Goal: Navigation & Orientation: Find specific page/section

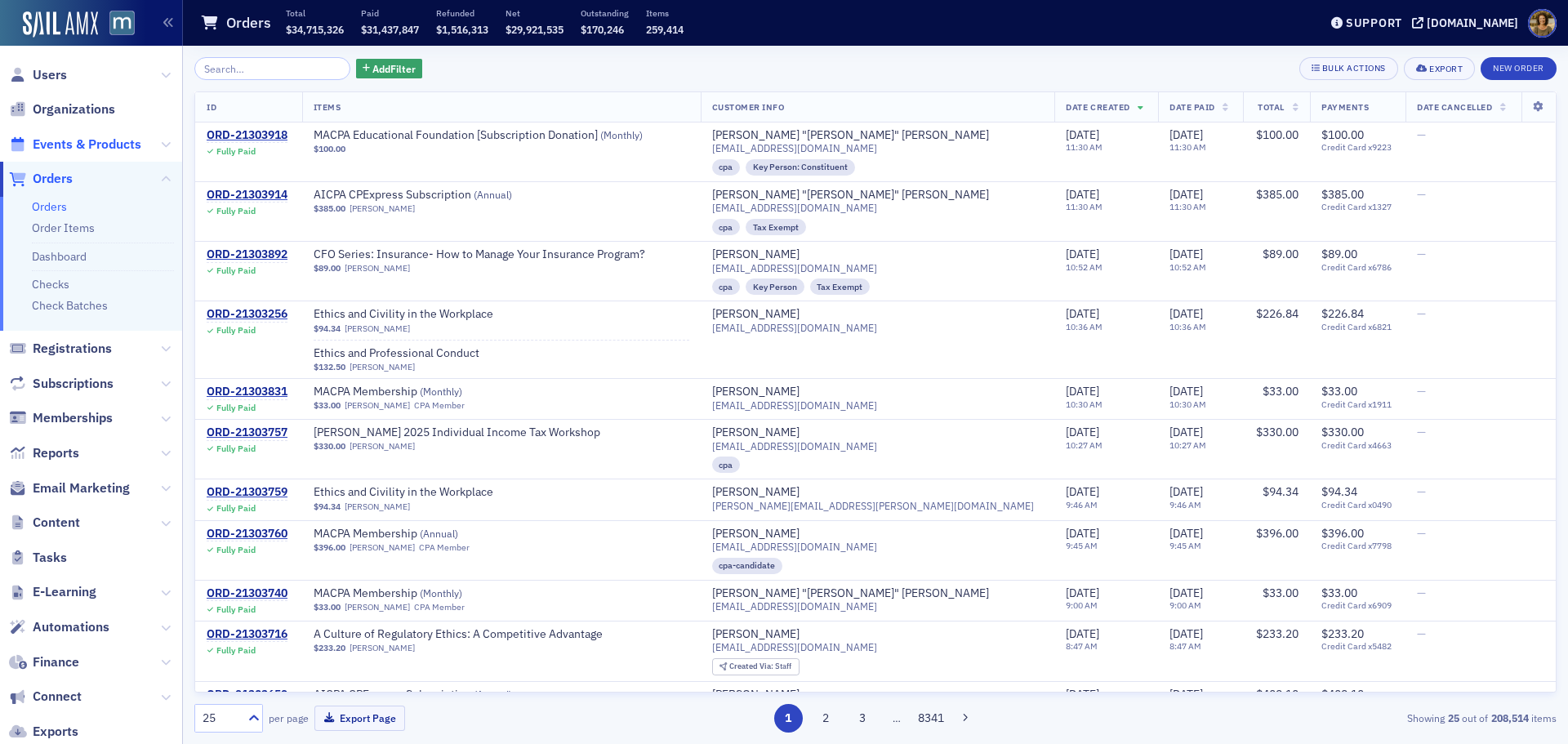
click at [65, 147] on span "Events & Products" at bounding box center [87, 145] width 109 height 18
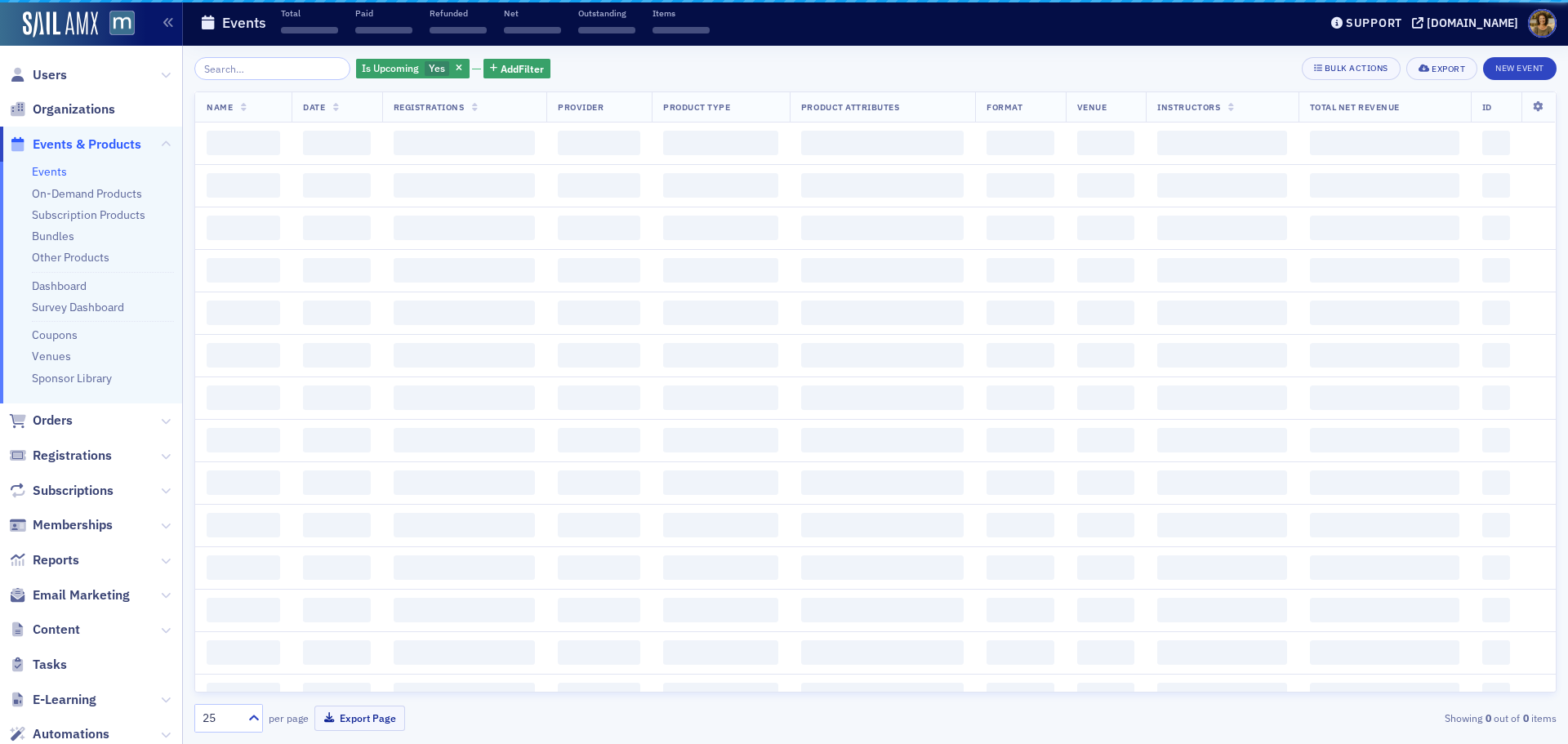
click at [63, 286] on link "Dashboard" at bounding box center [59, 286] width 55 height 15
